Goal: Task Accomplishment & Management: Manage account settings

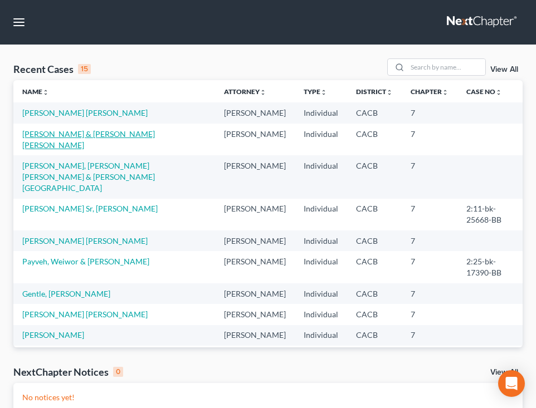
click at [30, 133] on link "[PERSON_NAME] & [PERSON_NAME] [PERSON_NAME]" at bounding box center [88, 139] width 133 height 21
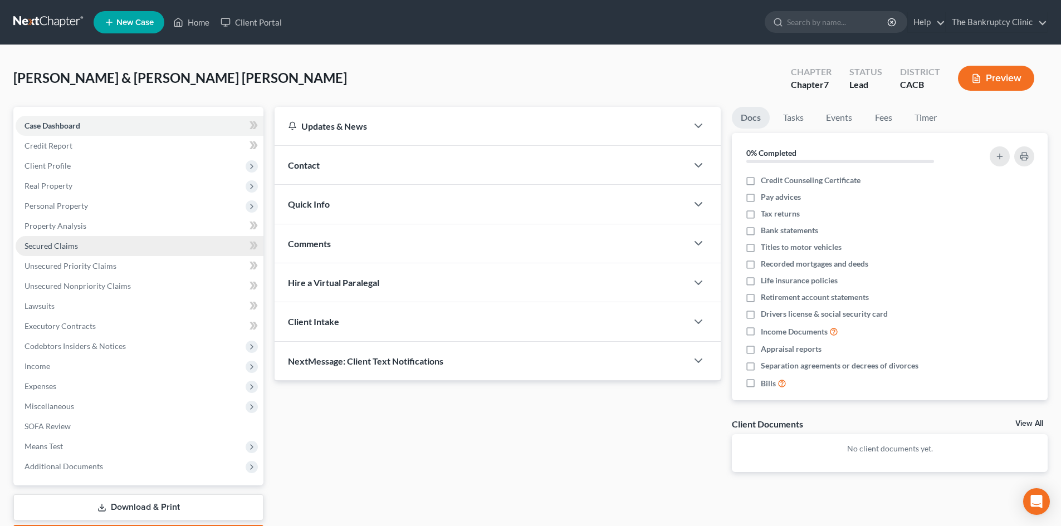
click at [64, 243] on span "Secured Claims" at bounding box center [51, 245] width 53 height 9
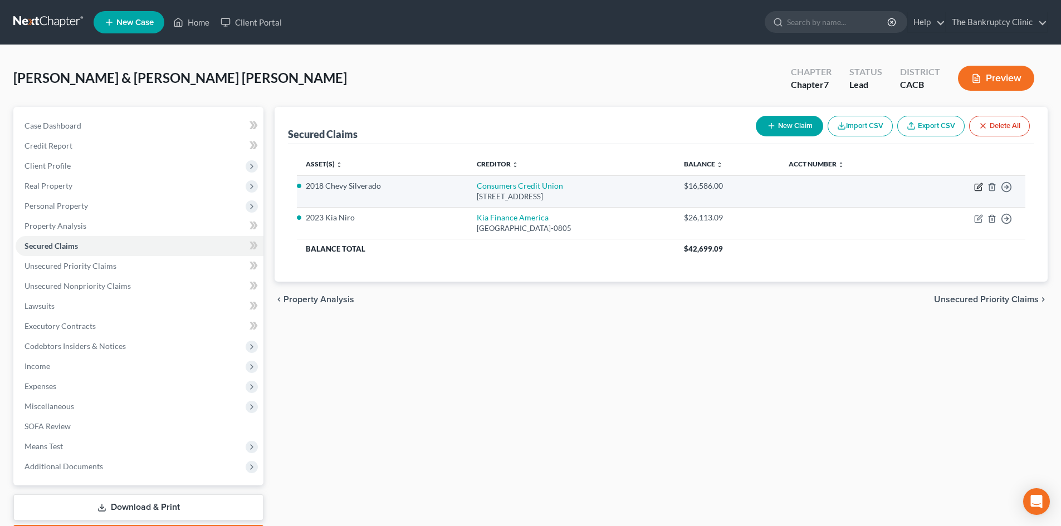
click at [544, 188] on icon "button" at bounding box center [978, 187] width 7 height 7
select select "14"
select select "9"
select select "4"
select select "2"
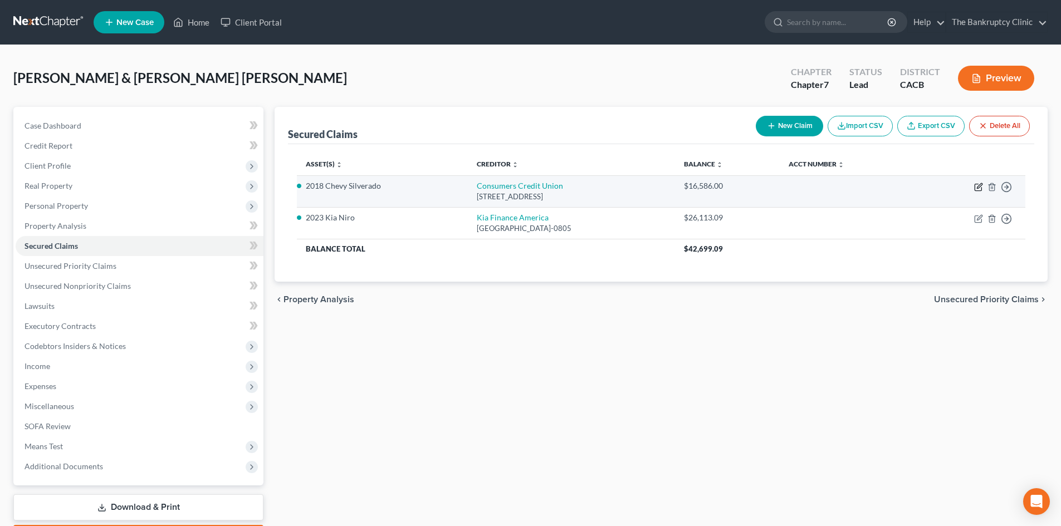
select select "0"
